Goal: Information Seeking & Learning: Learn about a topic

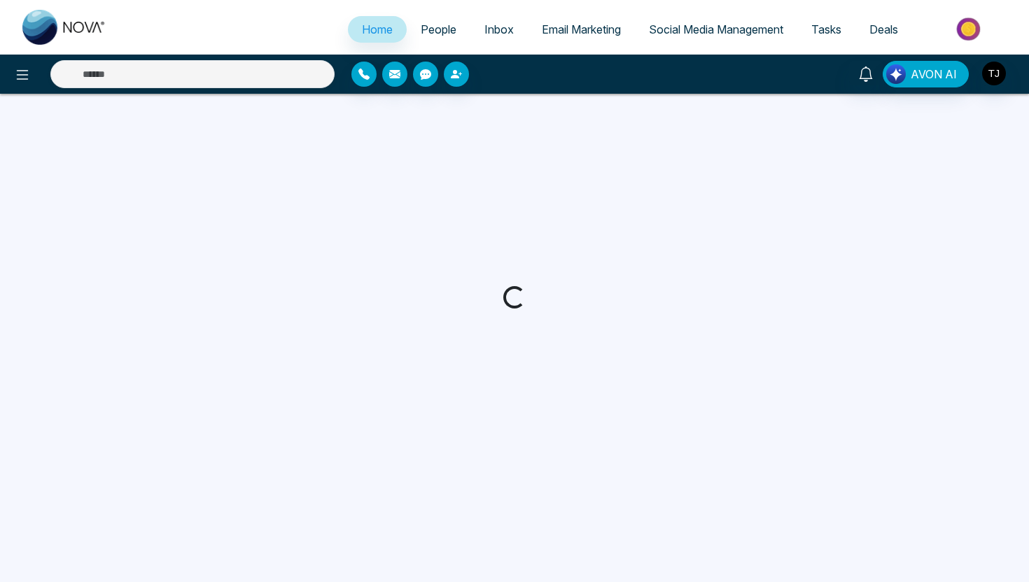
select select "*"
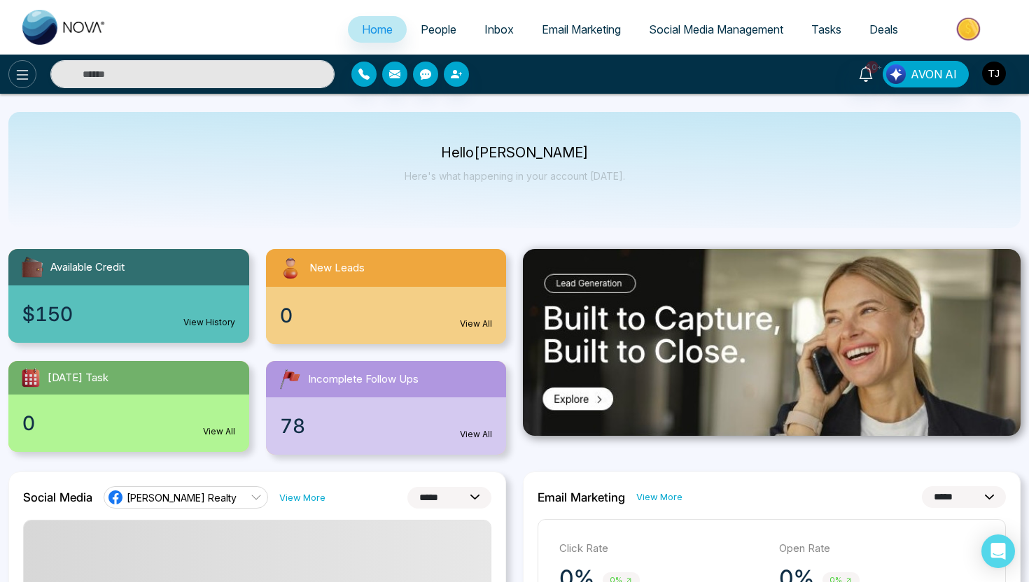
click at [15, 64] on button at bounding box center [22, 74] width 28 height 28
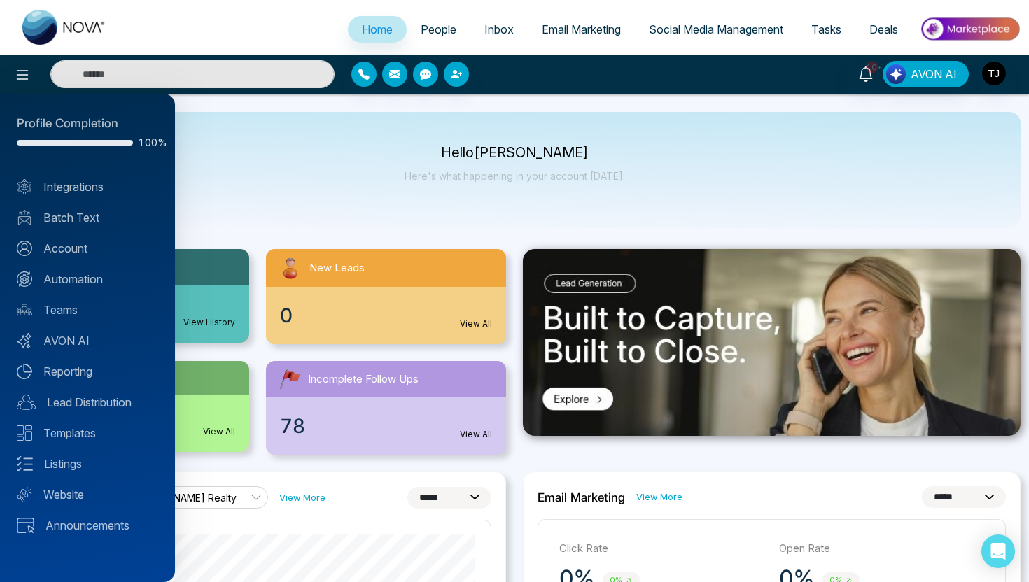
click at [68, 454] on div "Profile Completion 100% Integrations Batch Text Account Automation Teams AVON A…" at bounding box center [87, 338] width 175 height 488
click at [67, 462] on link "Listings" at bounding box center [87, 463] width 141 height 17
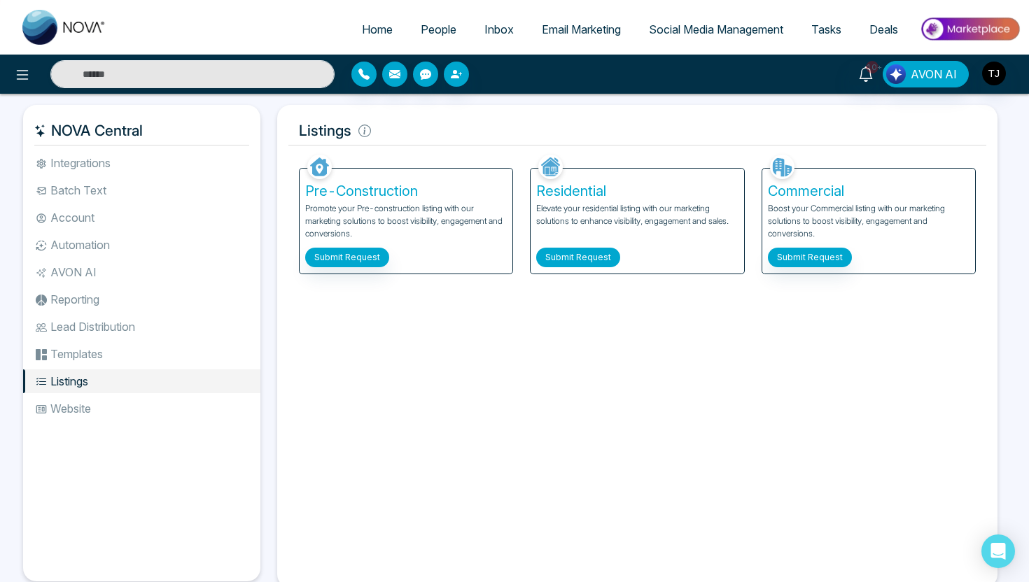
click at [567, 255] on button "Submit Request" at bounding box center [578, 258] width 84 height 20
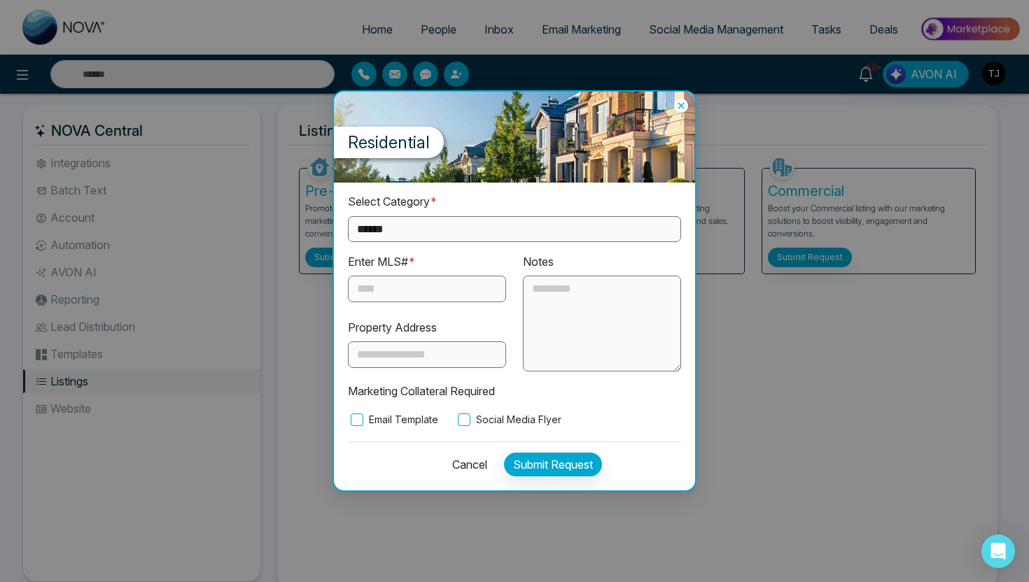
click at [458, 239] on select "**********" at bounding box center [514, 229] width 333 height 26
select select "**********"
click at [348, 216] on select "**********" at bounding box center [514, 229] width 333 height 26
click at [443, 283] on input "text" at bounding box center [427, 289] width 158 height 27
click at [373, 416] on label "Email Template" at bounding box center [393, 419] width 90 height 15
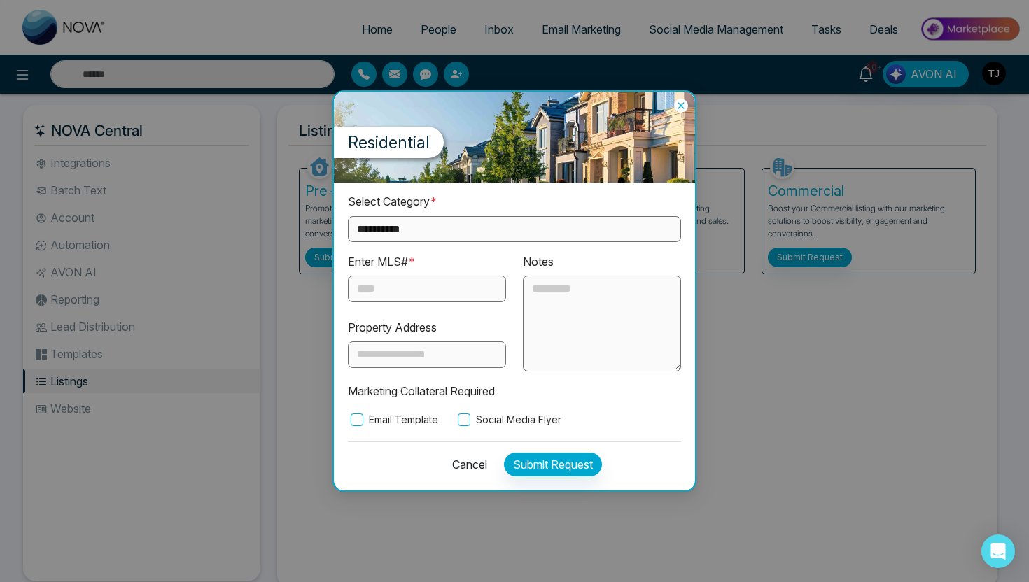
click at [485, 423] on label "Social Media Flyer" at bounding box center [508, 419] width 106 height 15
click at [675, 107] on icon at bounding box center [681, 106] width 14 height 14
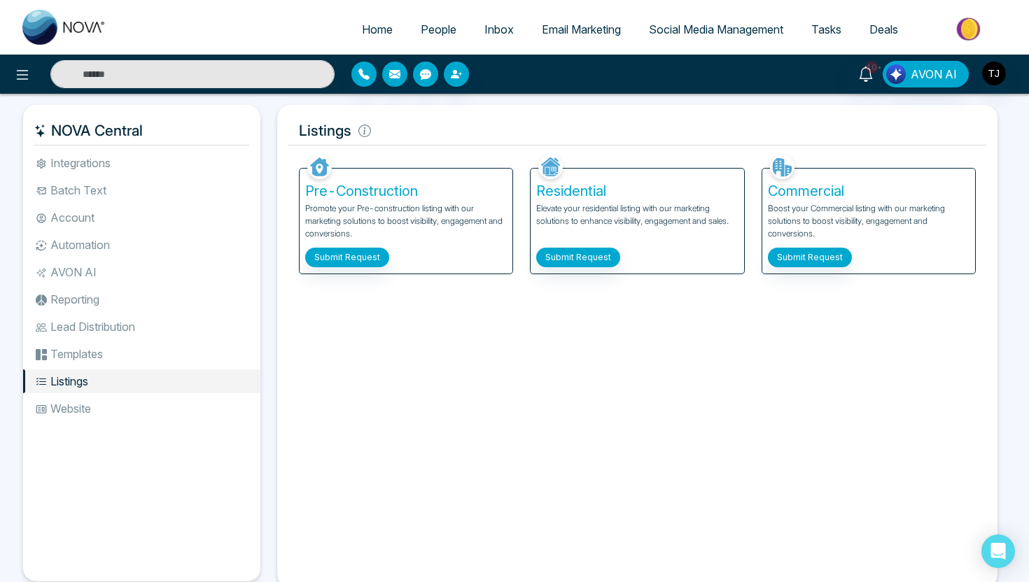
click at [970, 31] on img at bounding box center [969, 28] width 101 height 31
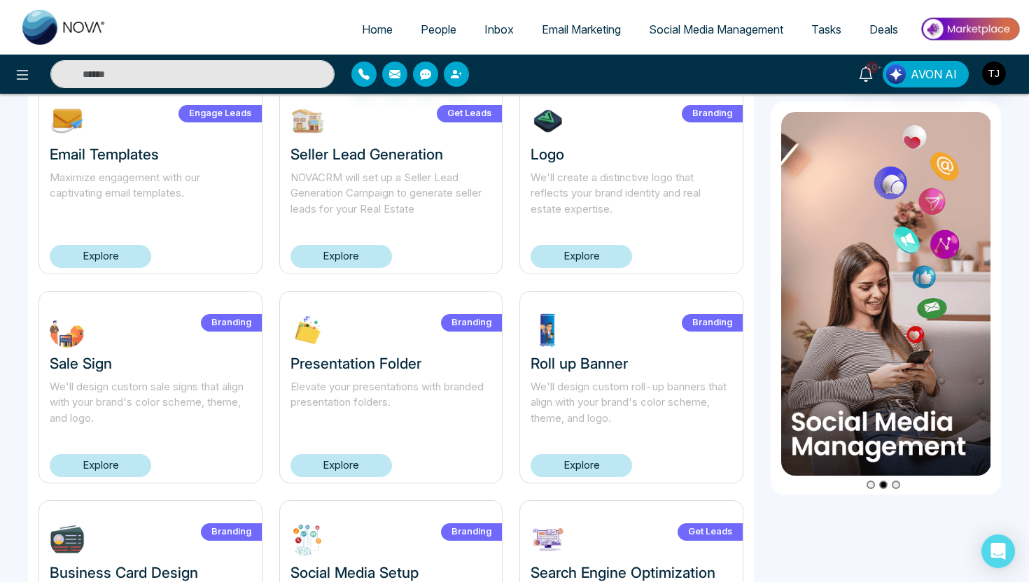
scroll to position [97, 0]
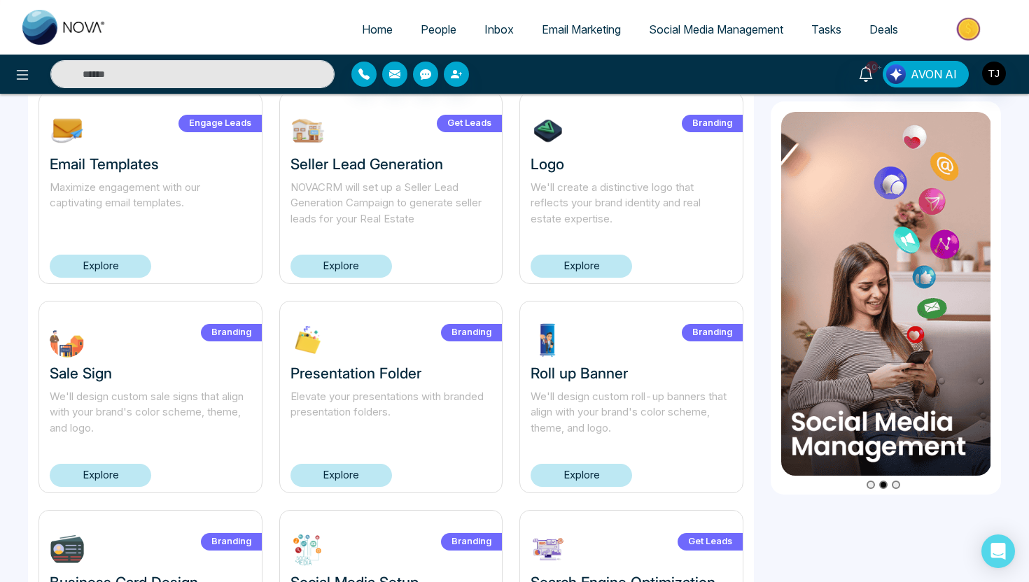
click at [112, 472] on link "Explore" at bounding box center [100, 475] width 101 height 23
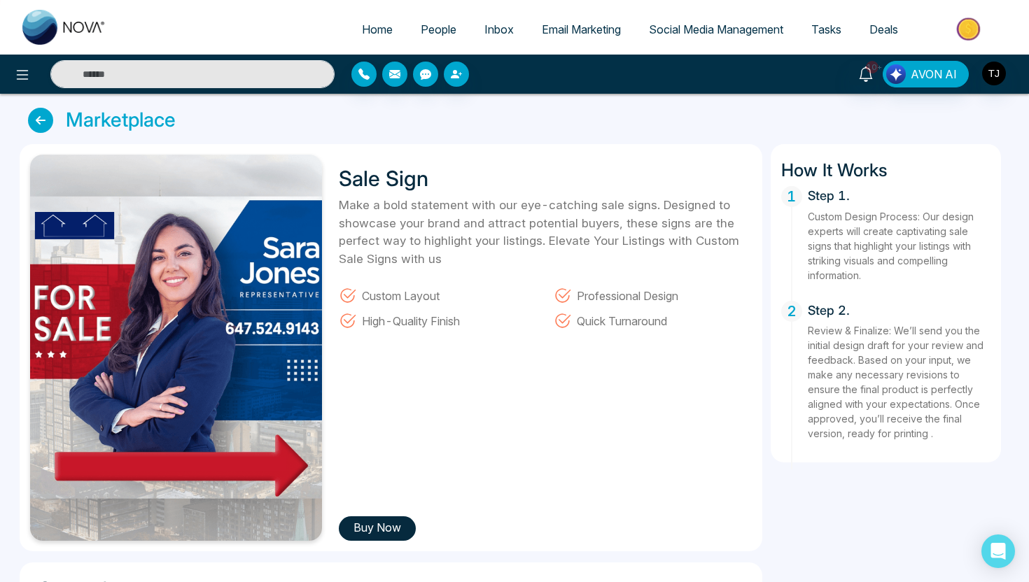
click at [39, 120] on icon at bounding box center [40, 120] width 25 height 25
